Goal: Task Accomplishment & Management: Manage account settings

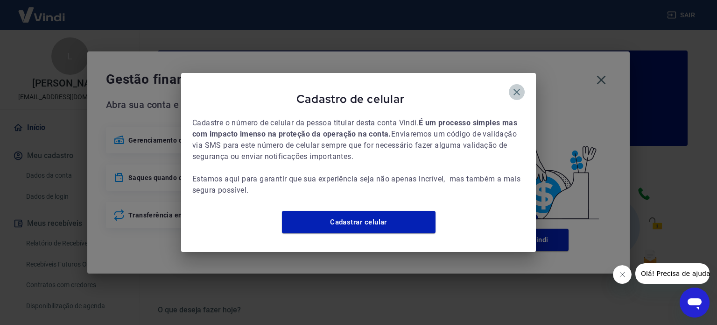
click at [518, 89] on icon "button" at bounding box center [516, 91] width 11 height 11
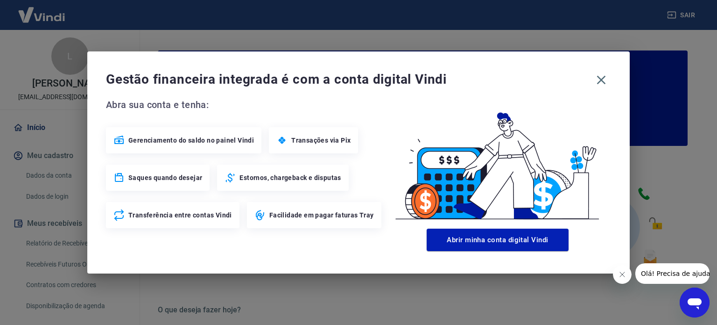
drag, startPoint x: 603, startPoint y: 78, endPoint x: 534, endPoint y: 112, distance: 76.9
click at [603, 78] on icon "button" at bounding box center [601, 80] width 9 height 9
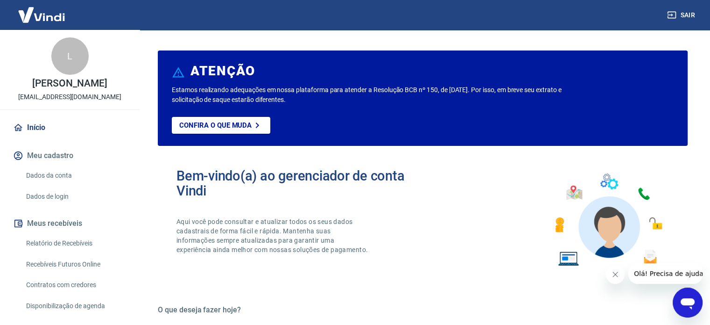
click at [55, 250] on link "Relatório de Recebíveis" at bounding box center [75, 243] width 106 height 19
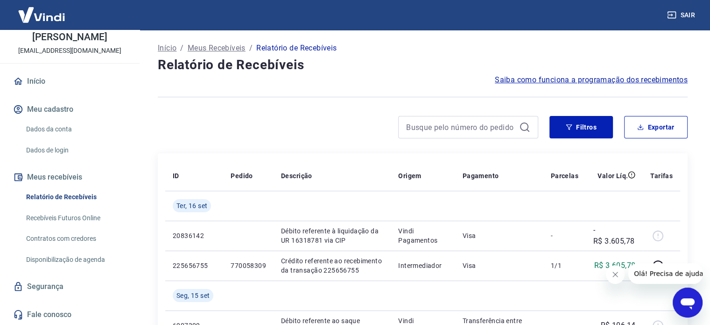
scroll to position [1, 0]
click at [67, 213] on link "Recebíveis Futuros Online" at bounding box center [75, 217] width 106 height 19
